Goal: Transaction & Acquisition: Download file/media

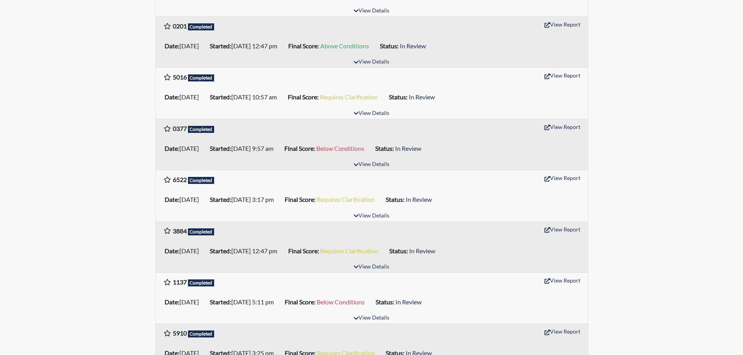
scroll to position [507, 0]
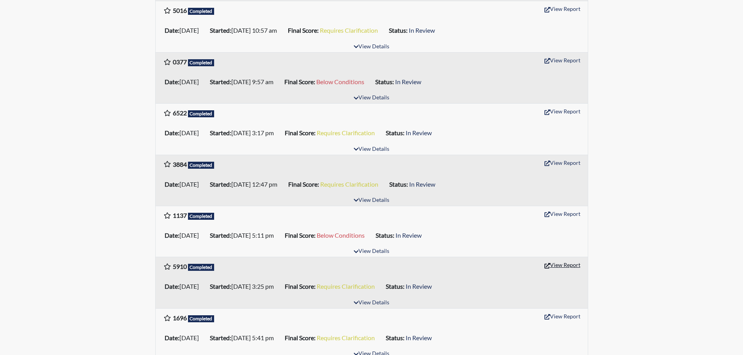
click at [564, 265] on button "View Report" at bounding box center [562, 265] width 43 height 12
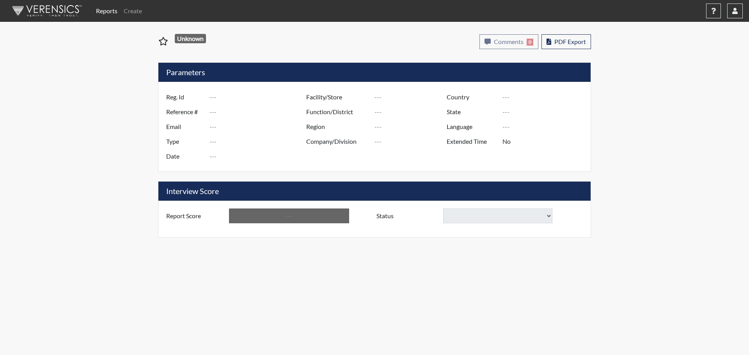
type input "5910"
type input "50793"
type input "[EMAIL_ADDRESS][DOMAIN_NAME]"
type input "Pre-Employment"
type input "[DATE]"
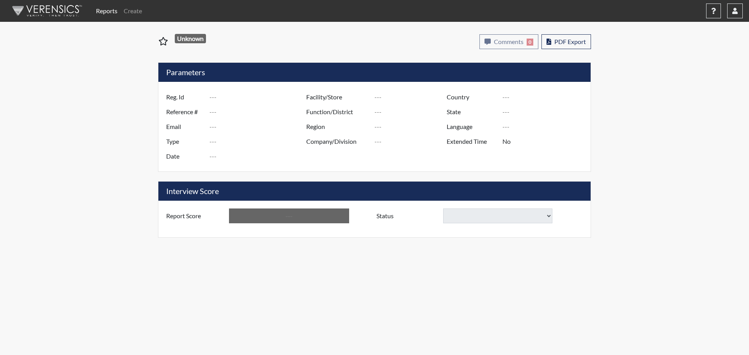
type input "[GEOGRAPHIC_DATA]"
type input "[US_STATE]"
type input "English"
type input "Requires Clarification"
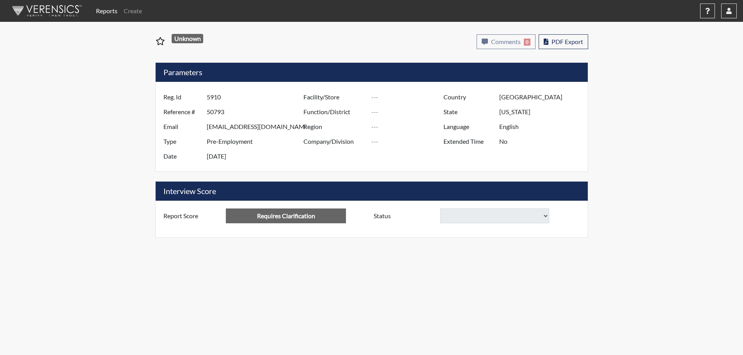
select select
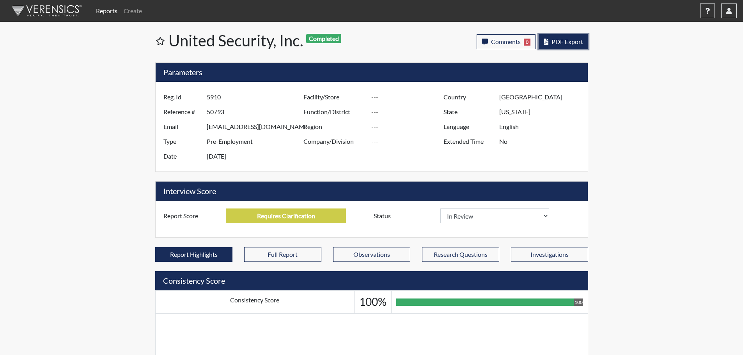
click at [562, 40] on span "PDF Export" at bounding box center [567, 41] width 32 height 7
